Goal: Information Seeking & Learning: Learn about a topic

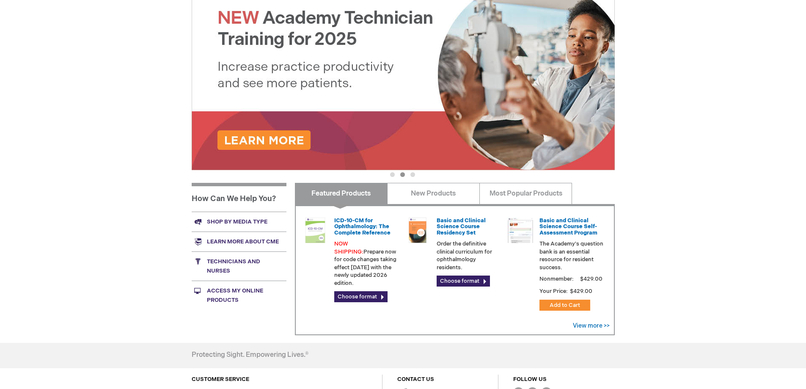
scroll to position [169, 0]
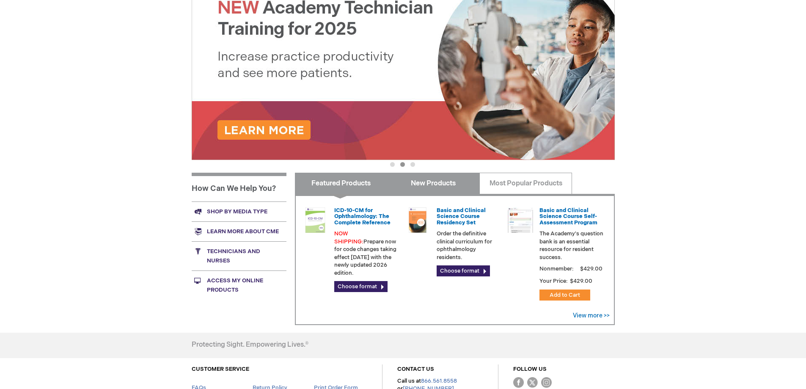
click at [443, 184] on link "New Products" at bounding box center [433, 183] width 93 height 21
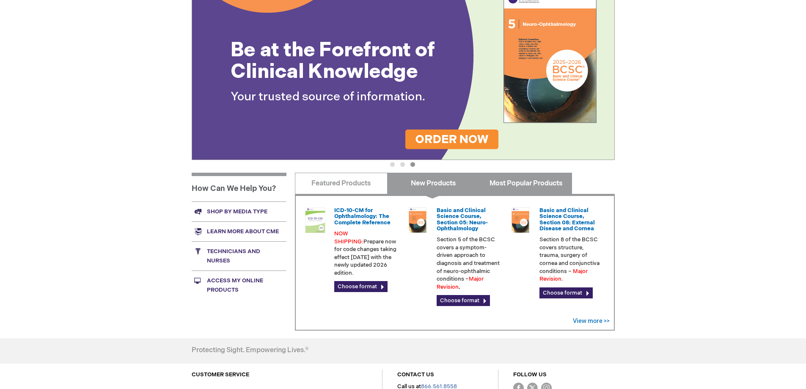
click at [497, 185] on link "Most Popular Products" at bounding box center [525, 183] width 93 height 21
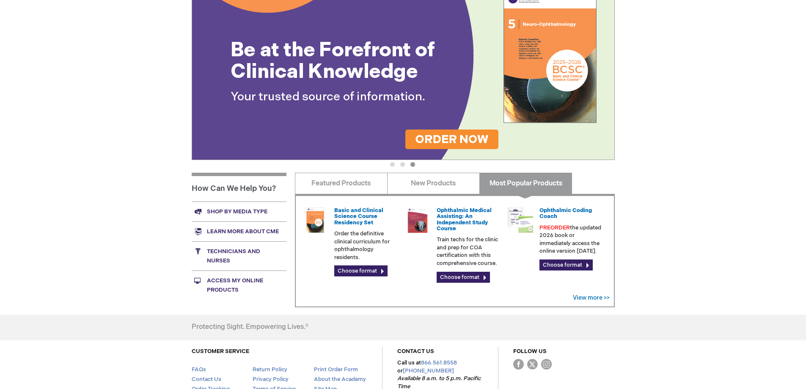
click at [244, 284] on link "Access My Online Products" at bounding box center [239, 284] width 95 height 29
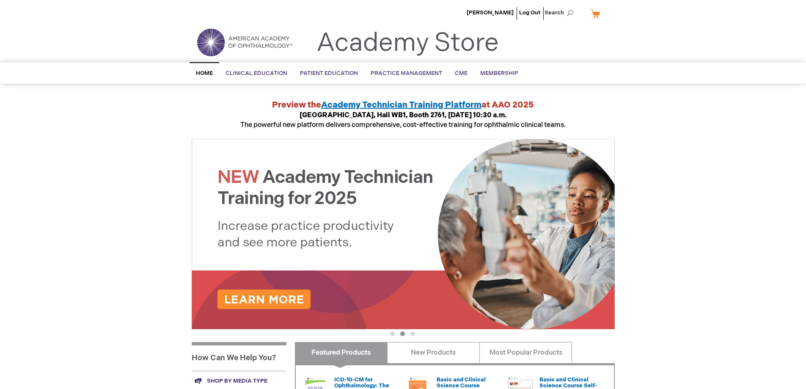
click at [251, 36] on img at bounding box center [245, 42] width 102 height 30
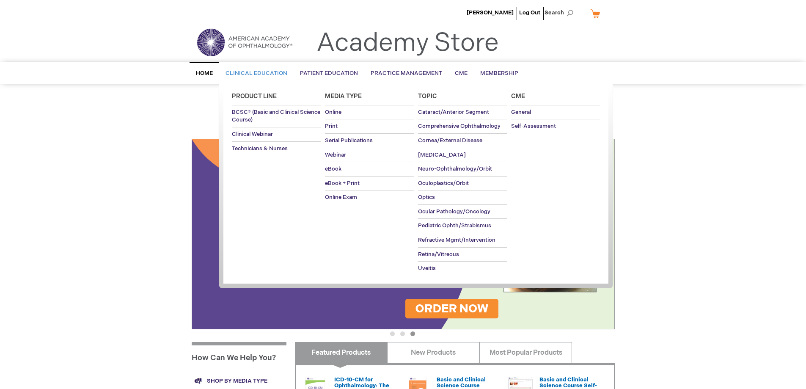
click at [345, 93] on span "Media Type" at bounding box center [343, 96] width 37 height 7
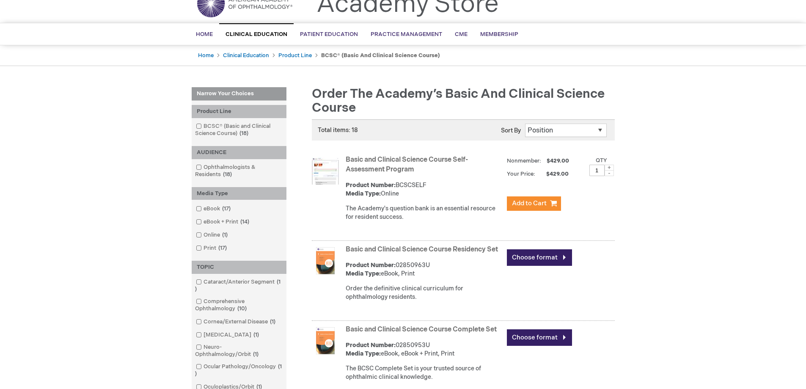
scroll to position [42, 0]
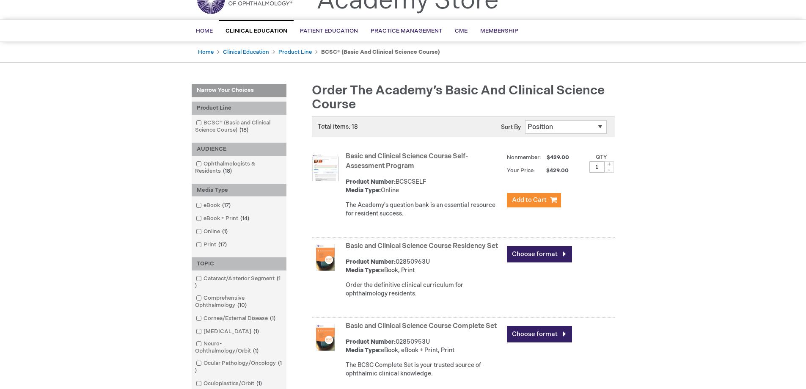
click at [437, 243] on link "Basic and Clinical Science Course Residency Set" at bounding box center [422, 246] width 152 height 8
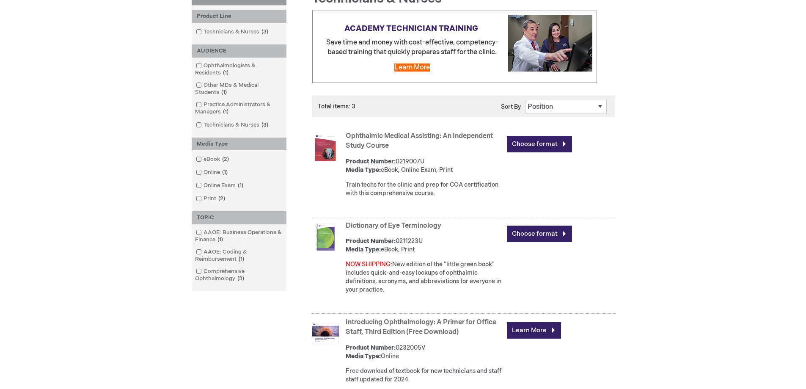
scroll to position [212, 0]
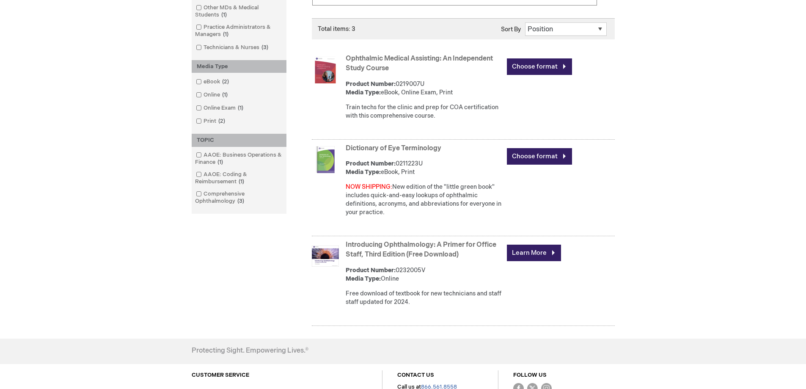
click at [391, 253] on link "Introducing Ophthalmology: A Primer for Office Staff, Third Edition (Free Downl…" at bounding box center [421, 250] width 151 height 18
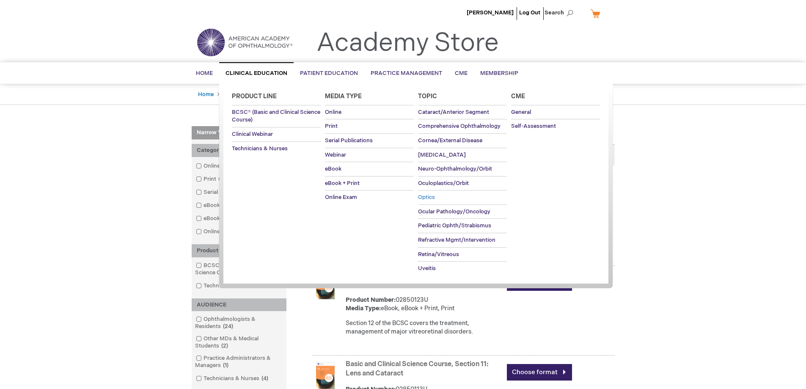
click at [431, 194] on span "Optics" at bounding box center [426, 197] width 17 height 7
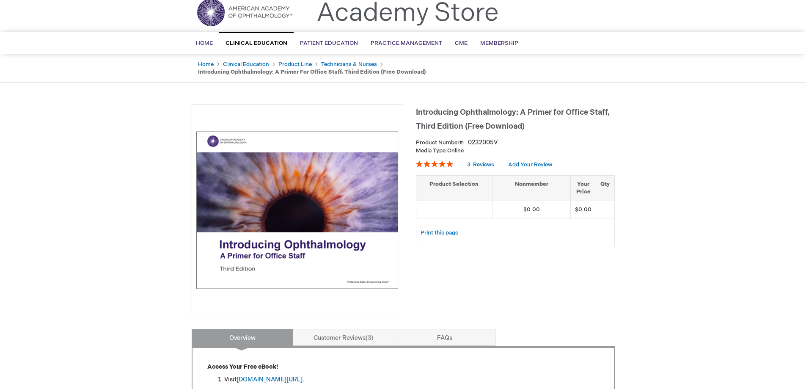
scroll to position [127, 0]
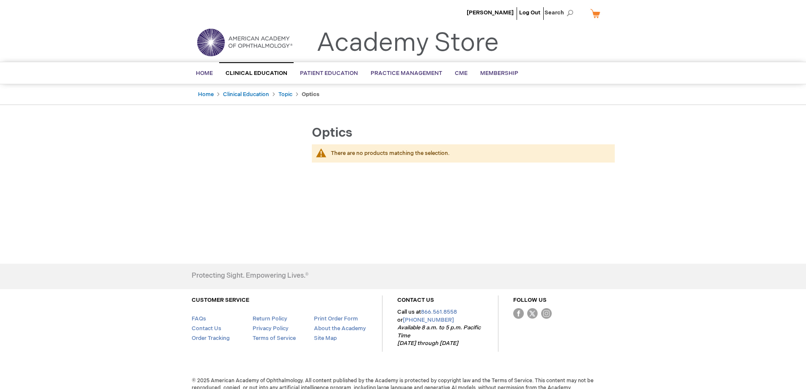
click at [241, 36] on img at bounding box center [245, 42] width 102 height 30
click at [206, 70] on span "Home" at bounding box center [204, 73] width 17 height 7
